Goal: Information Seeking & Learning: Learn about a topic

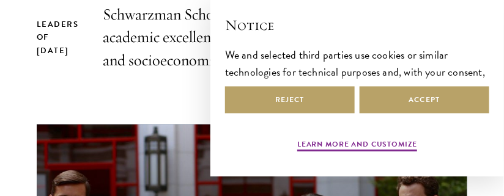
scroll to position [436, 0]
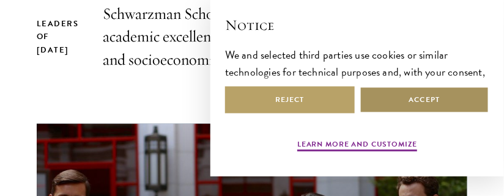
click at [428, 98] on button "Accept" at bounding box center [424, 99] width 130 height 27
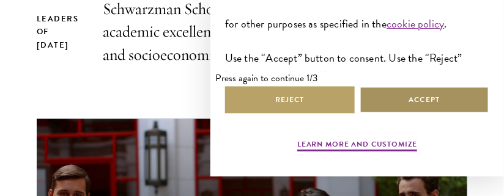
scroll to position [472, 0]
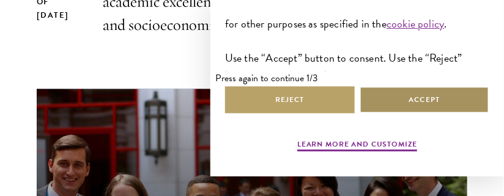
click at [428, 95] on button "Accept" at bounding box center [424, 99] width 130 height 27
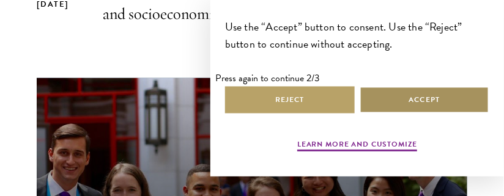
scroll to position [522, 0]
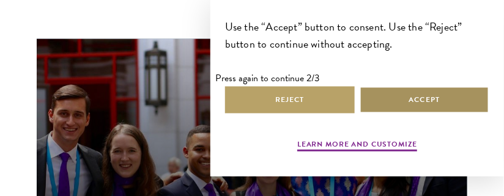
click at [416, 96] on button "Accept" at bounding box center [424, 99] width 130 height 27
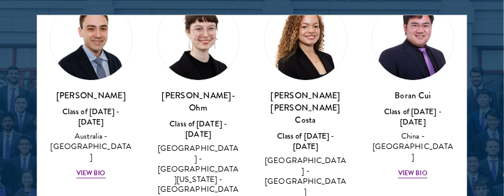
scroll to position [1699, 0]
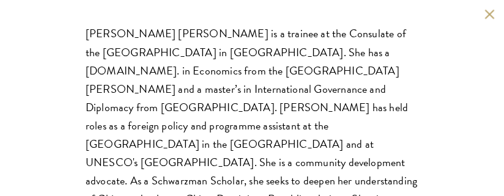
scroll to position [237, 0]
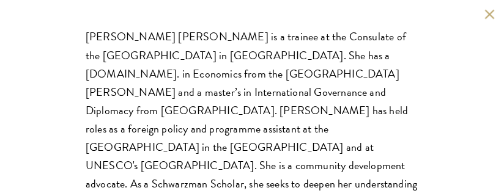
click at [484, 14] on button at bounding box center [489, 14] width 10 height 10
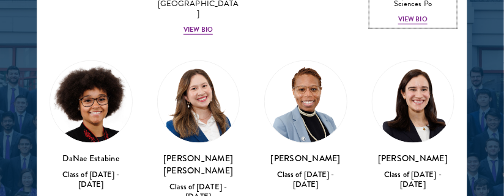
scroll to position [2061, 0]
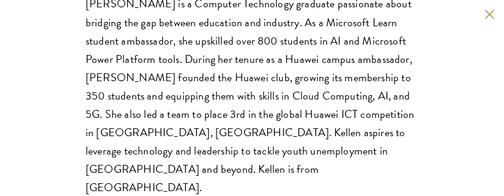
scroll to position [1686, 0]
click at [431, 63] on div "[PERSON_NAME] Class of [DATE] - [DATE] [GEOGRAPHIC_DATA] - Multimedia [GEOGRAPH…" at bounding box center [252, 98] width 504 height 196
click at [430, 72] on div "[PERSON_NAME] Class of [DATE] - [DATE] [GEOGRAPHIC_DATA] - Multimedia [GEOGRAPH…" at bounding box center [252, 98] width 504 height 196
click at [489, 11] on button at bounding box center [489, 14] width 10 height 10
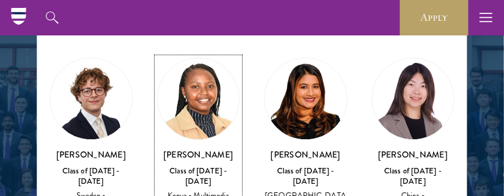
scroll to position [2355, 0]
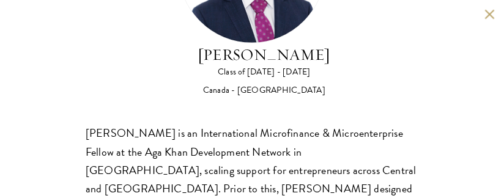
scroll to position [141, 0]
click at [489, 14] on button at bounding box center [489, 14] width 10 height 10
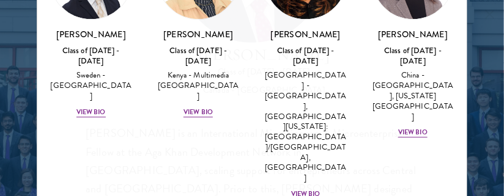
scroll to position [1572, 0]
